Goal: Task Accomplishment & Management: Manage account settings

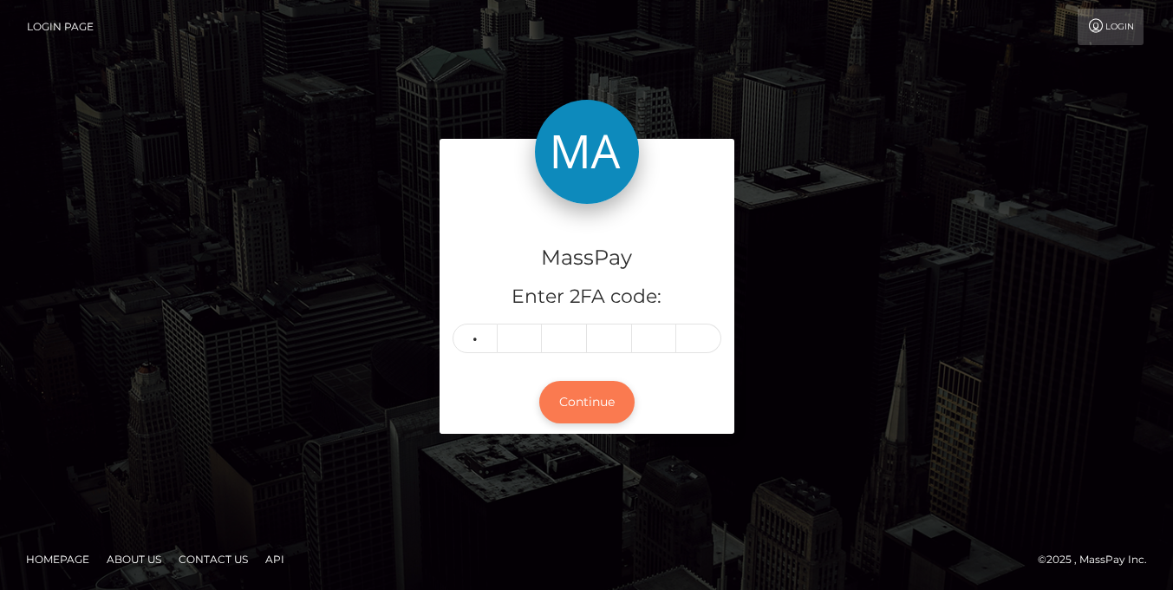
type input "0"
type input "3"
type input "5"
type input "3"
type input "9"
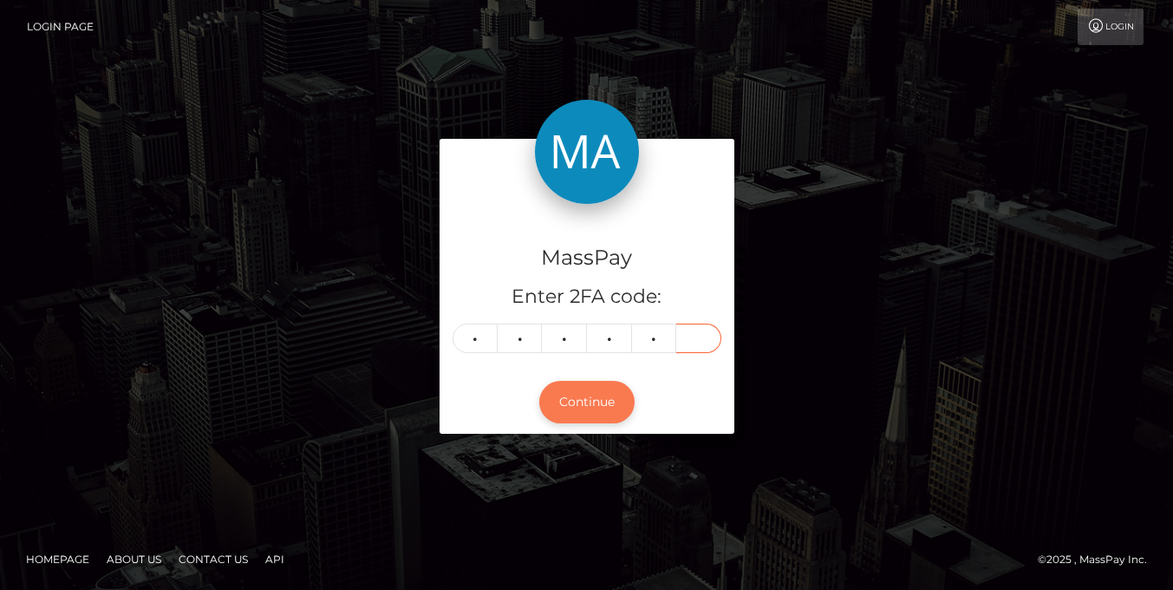
type input "9"
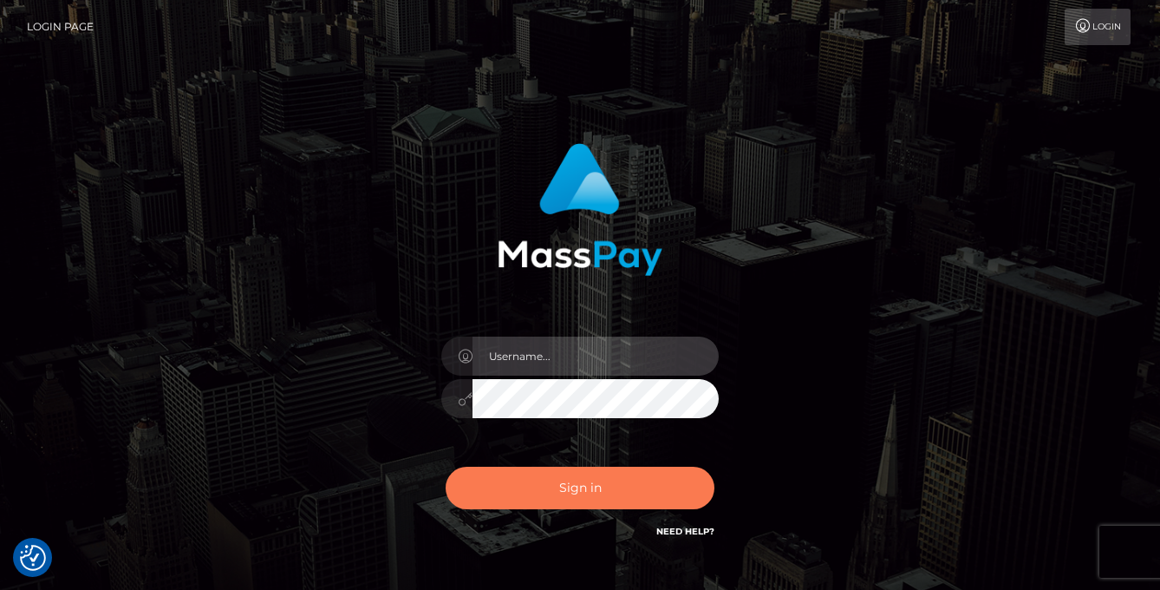
type input "[PERSON_NAME]"
click at [564, 491] on button "Sign in" at bounding box center [580, 488] width 269 height 42
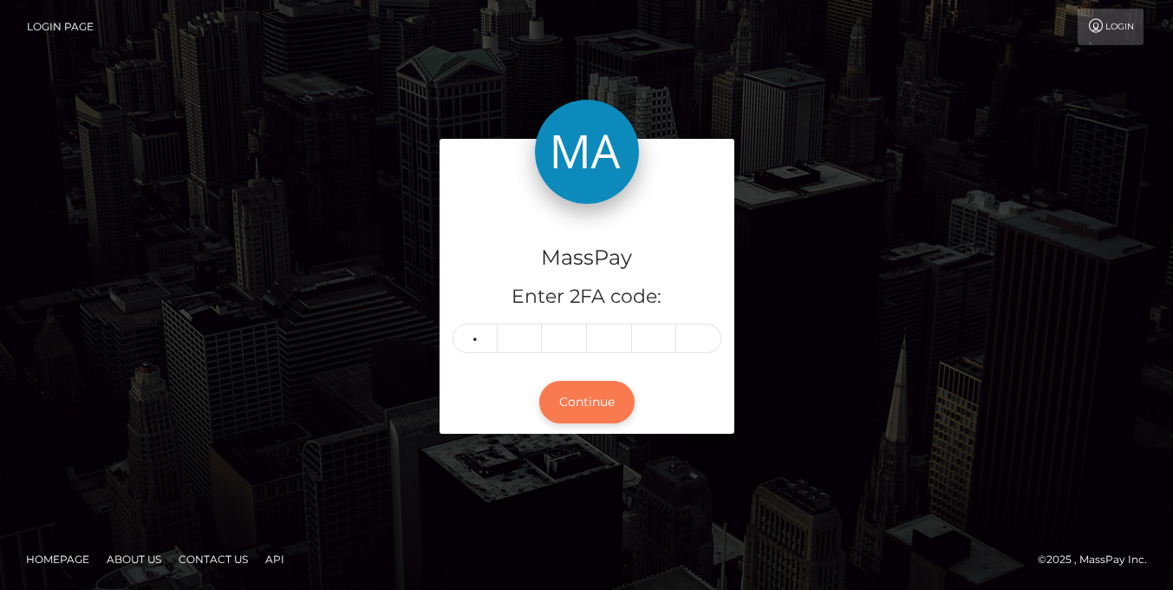
type input "0"
type input "3"
type input "5"
type input "3"
type input "9"
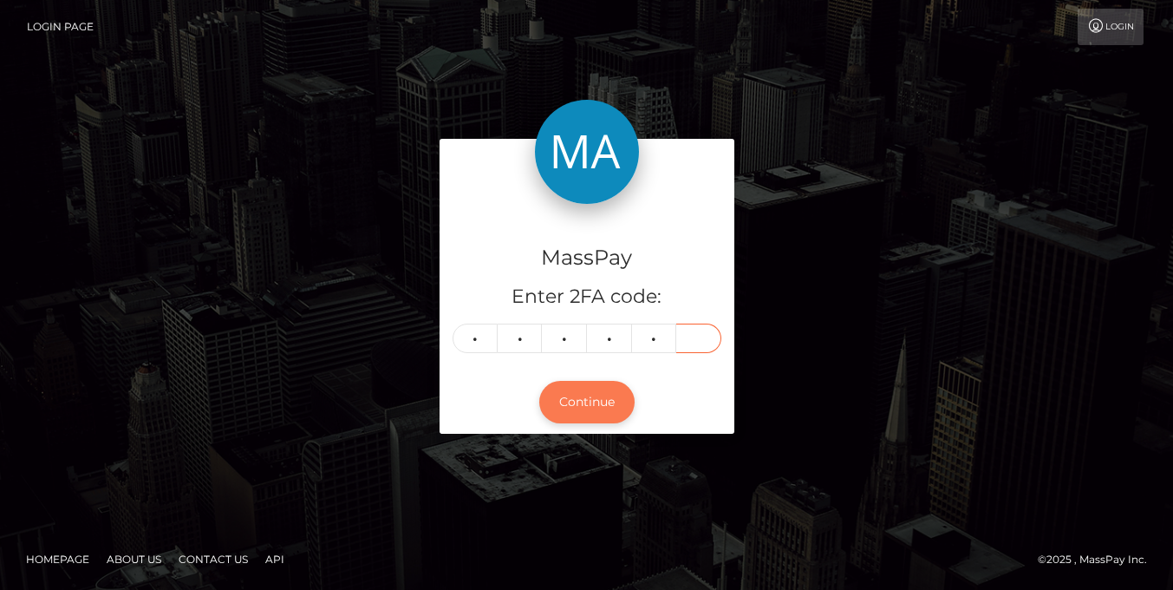
type input "9"
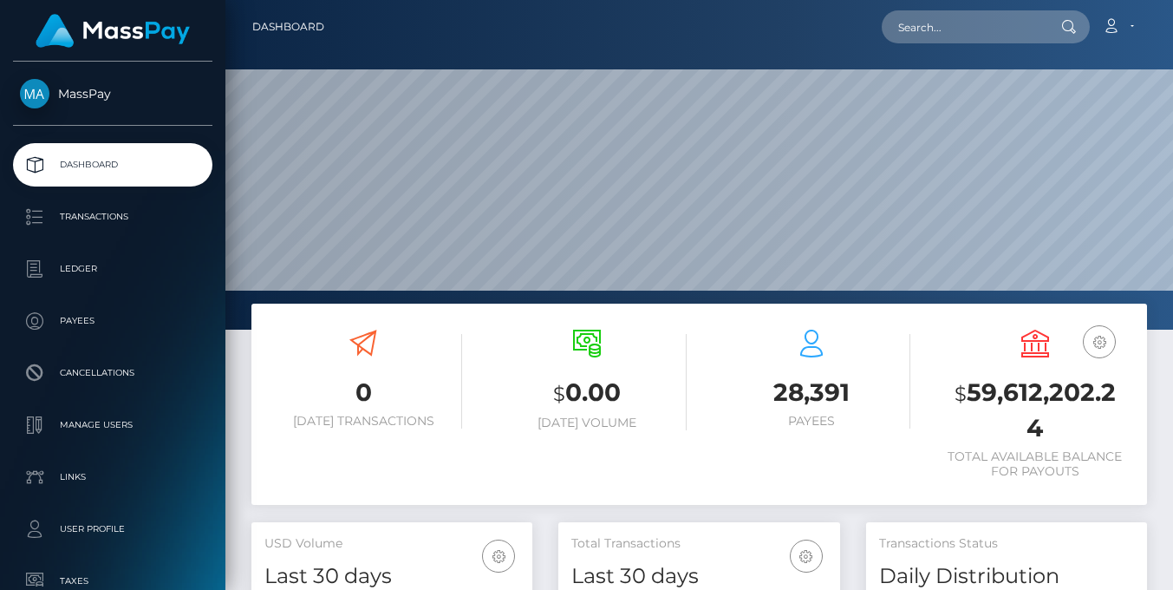
scroll to position [308, 282]
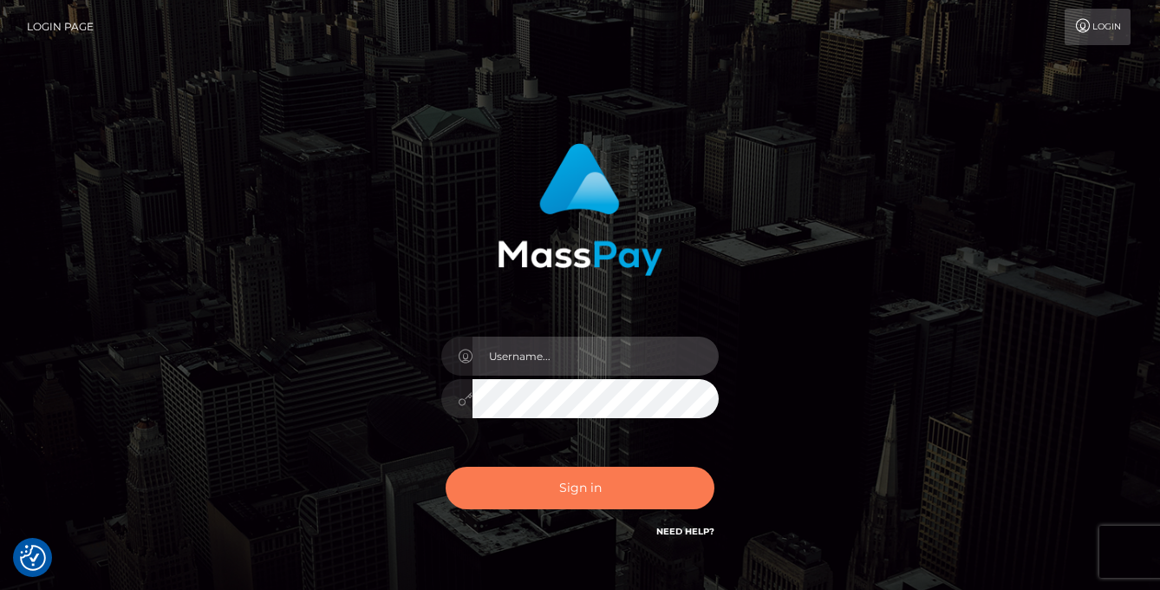
type input "vlad"
click at [580, 486] on button "Sign in" at bounding box center [580, 488] width 269 height 42
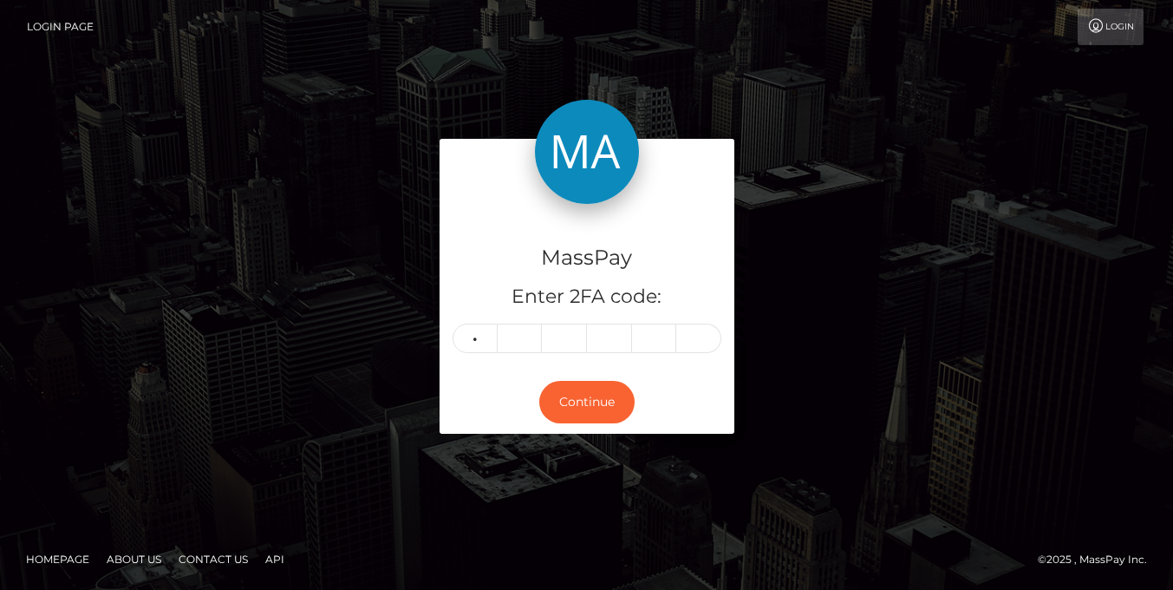
type input "2"
type input "9"
type input "3"
type input "2"
type input "4"
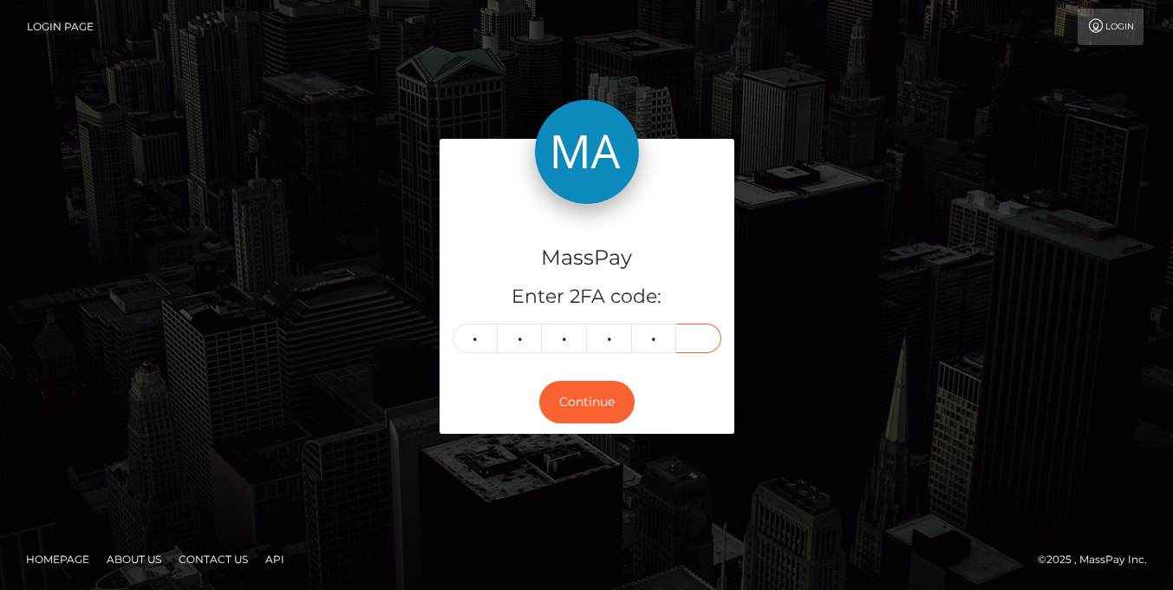
type input "7"
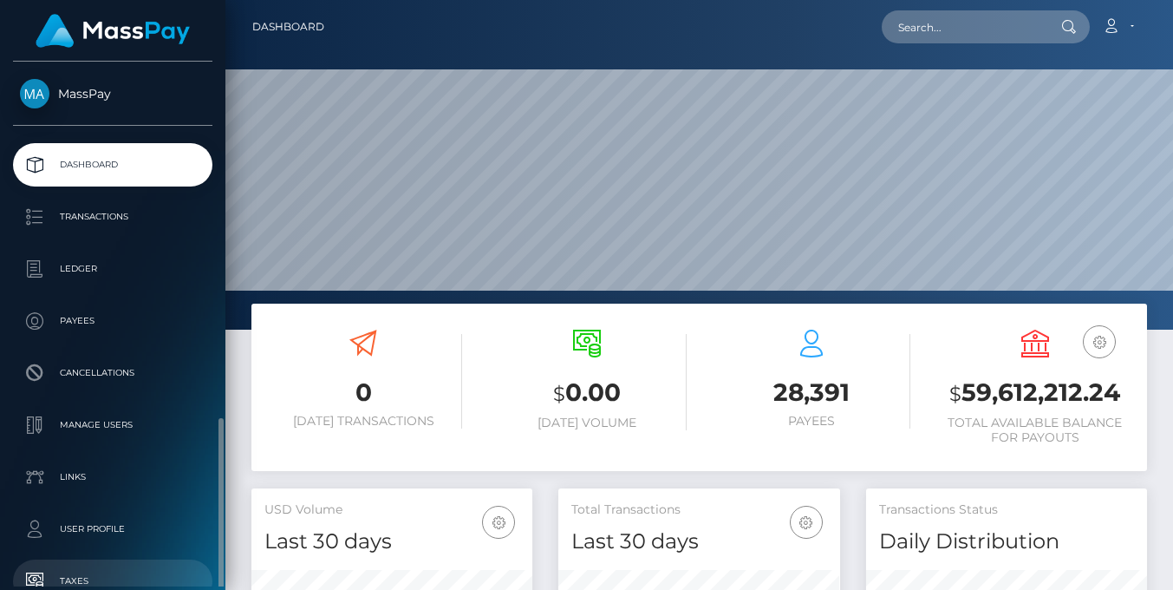
scroll to position [207, 0]
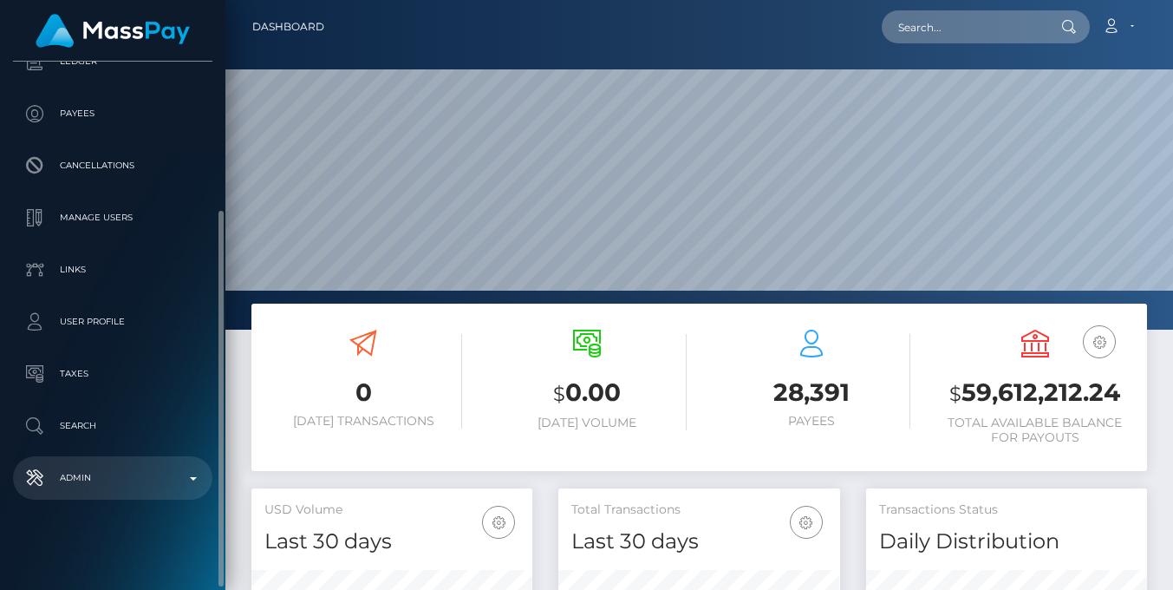
click at [137, 480] on p "Admin" at bounding box center [113, 478] width 186 height 26
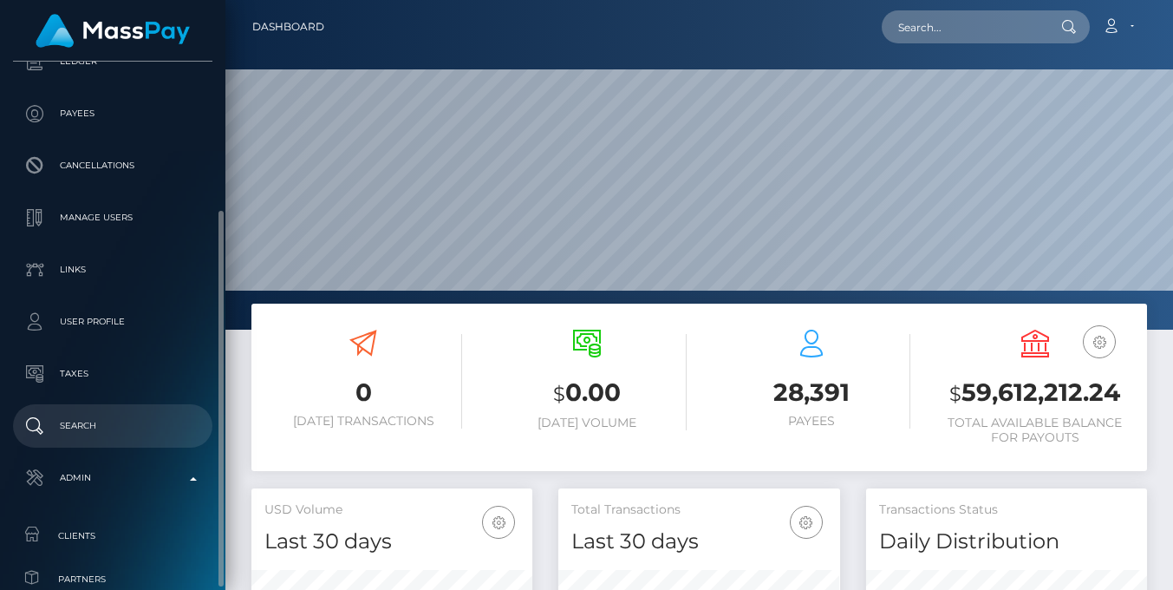
scroll to position [609, 0]
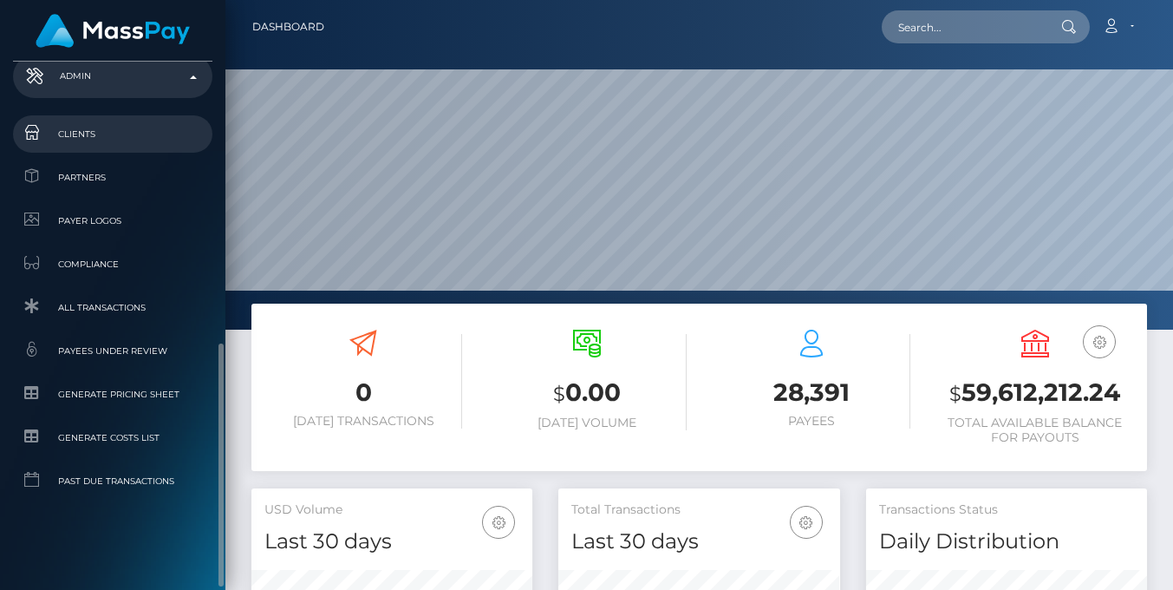
click at [100, 127] on span "Clients" at bounding box center [113, 134] width 186 height 20
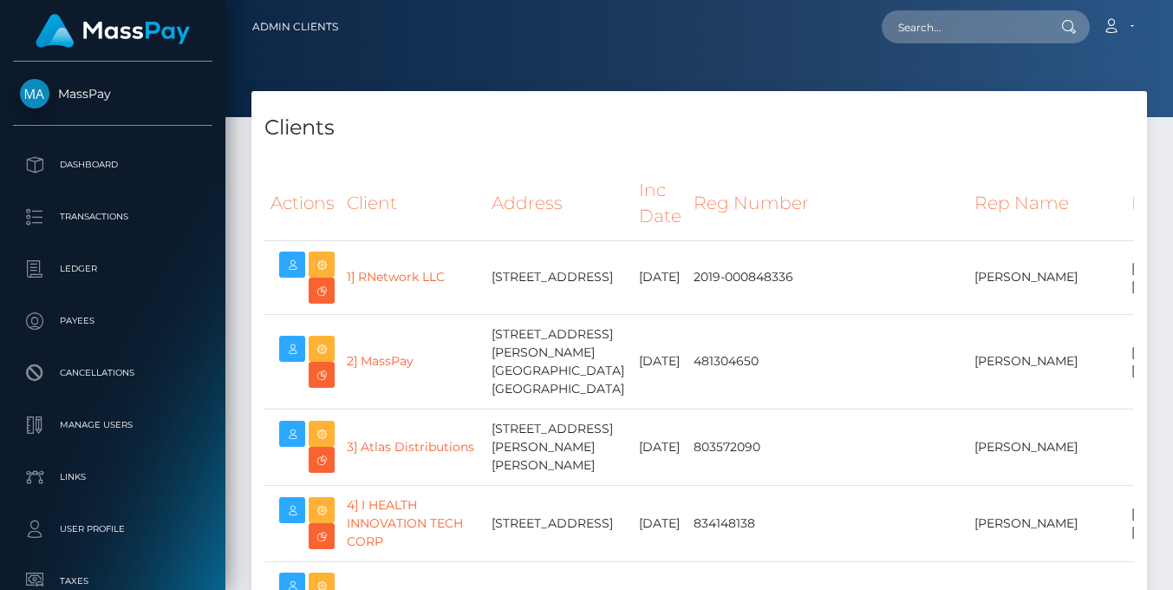
select select "223"
click at [541, 109] on div "Clients" at bounding box center [700, 117] width 896 height 52
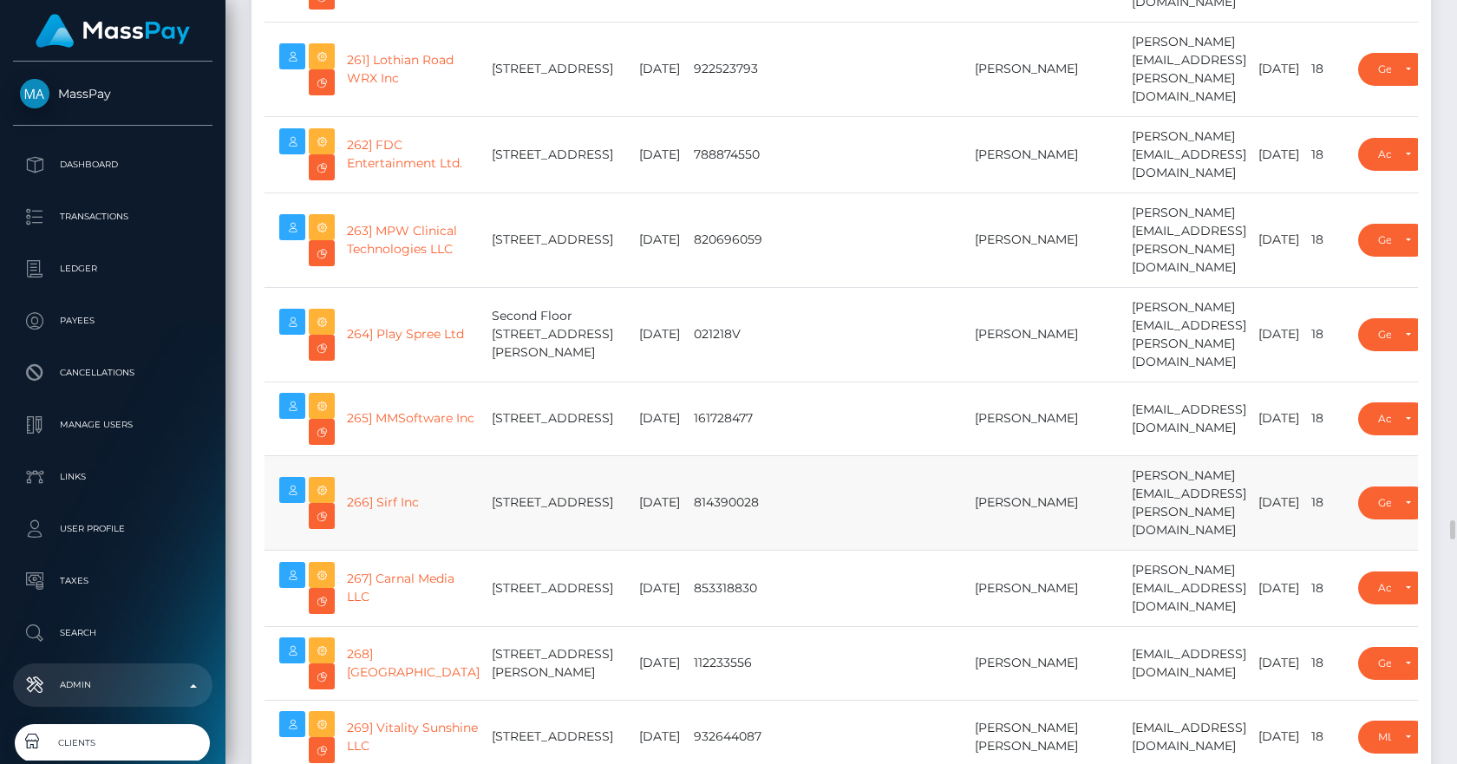
scroll to position [20263, 0]
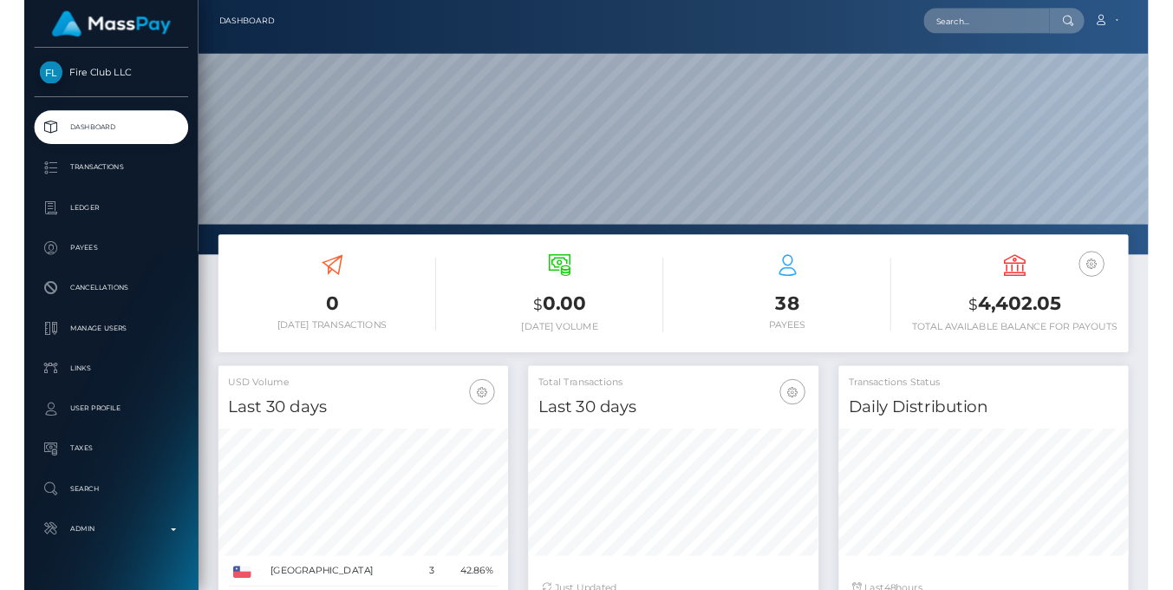
scroll to position [202, 0]
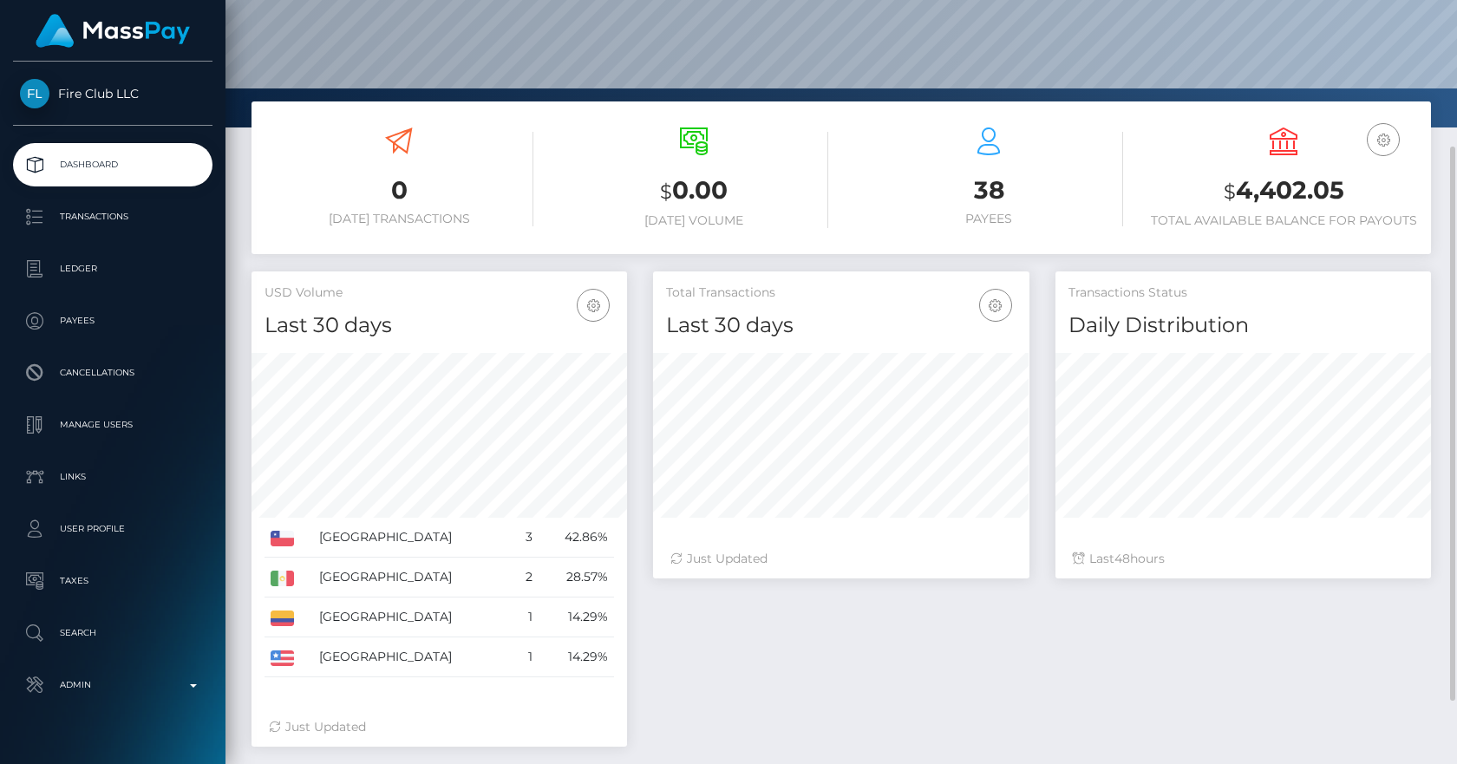
click at [245, 206] on div "0 [DATE] Transactions $ 0.00 [DATE] Volume 38 Payees $" at bounding box center [840, 186] width 1205 height 170
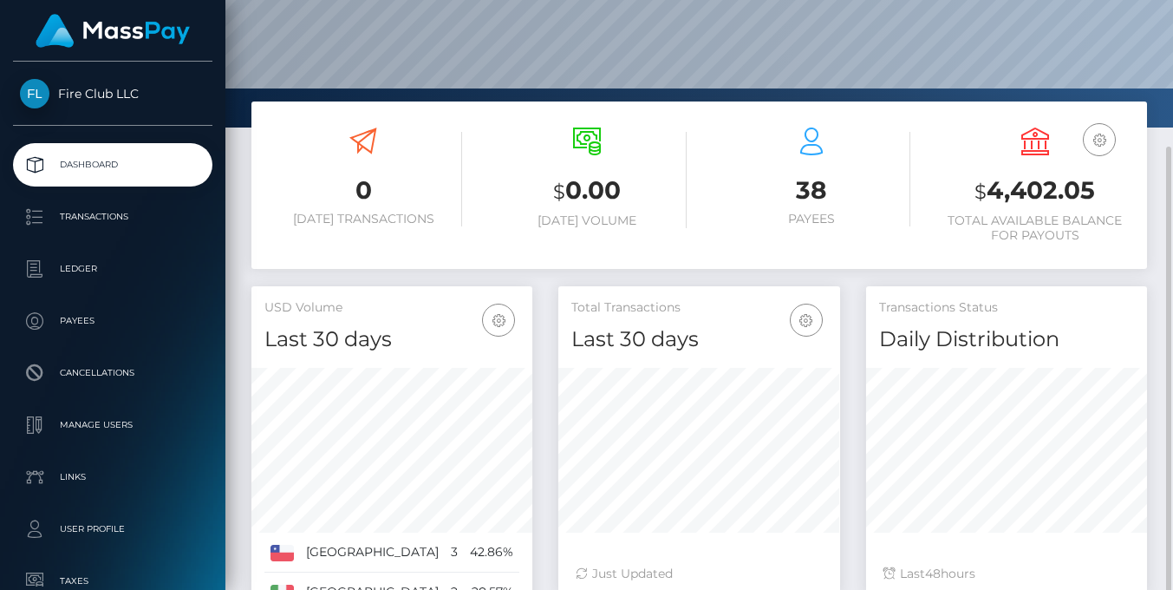
scroll to position [866947, 866973]
